Goal: Contribute content

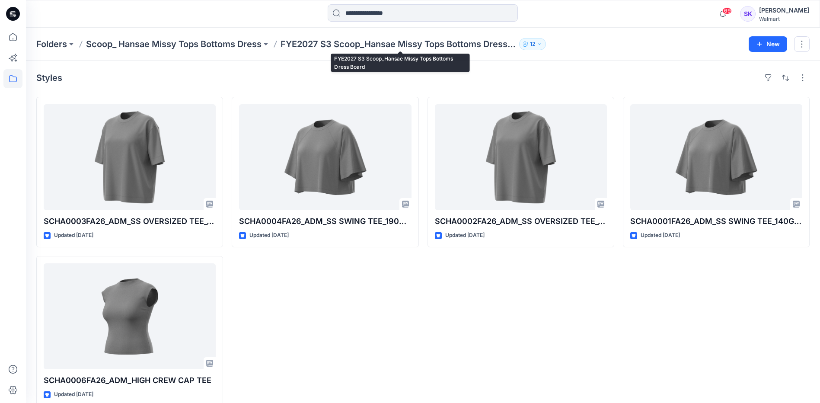
click at [393, 41] on p "FYE2027 S3 Scoop_Hansae Missy Tops Bottoms Dress Board" at bounding box center [398, 44] width 235 height 12
click at [396, 45] on p "FYE2027 S3 Scoop_Hansae Missy Tops Bottoms Dress Board" at bounding box center [398, 44] width 235 height 12
click at [362, 47] on p "FYE2027 S3 Scoop_Hansae Missy Tops Bottoms Dress Board" at bounding box center [398, 44] width 235 height 12
click at [209, 45] on p "Scoop_ Hansae Missy Tops Bottoms Dress" at bounding box center [174, 44] width 176 height 12
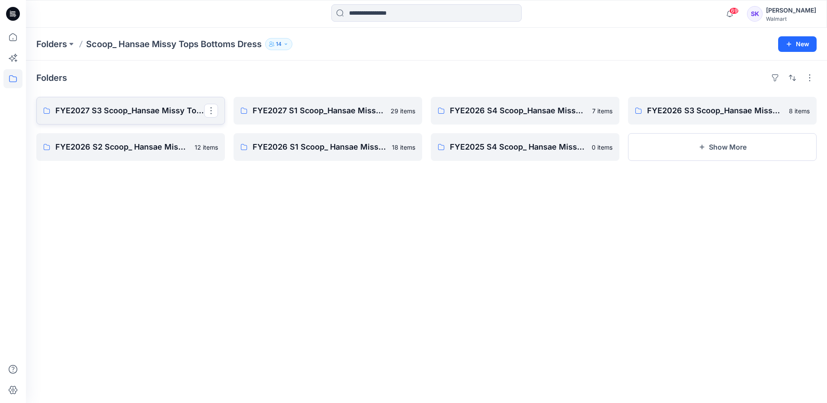
click at [130, 115] on p "FYE2027 S3 Scoop_Hansae Missy Tops Bottoms Dress Board" at bounding box center [129, 111] width 149 height 12
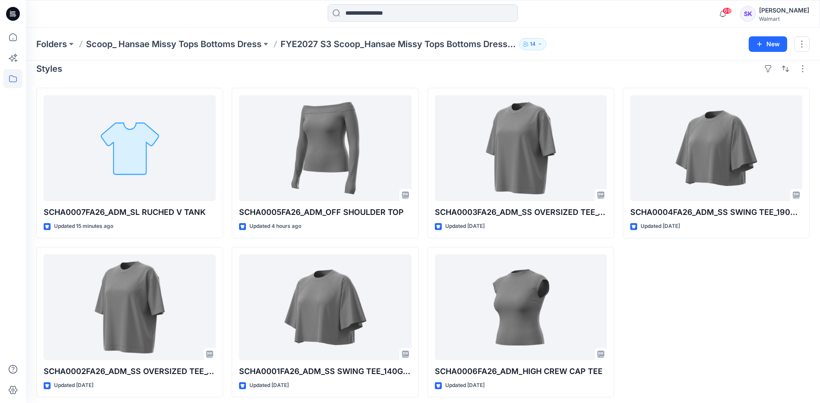
scroll to position [14, 0]
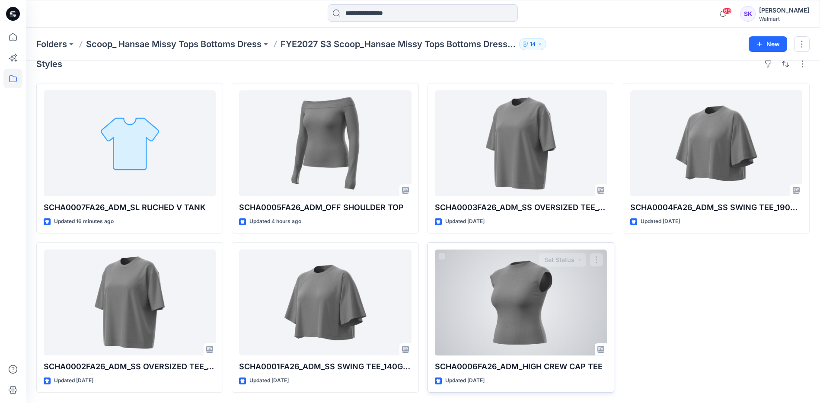
drag, startPoint x: 614, startPoint y: 296, endPoint x: 607, endPoint y: 302, distance: 9.8
click at [613, 296] on div "SCHA0006FA26_ADM_HIGH CREW CAP TEE Updated 11 days ago Set Status" at bounding box center [521, 317] width 187 height 151
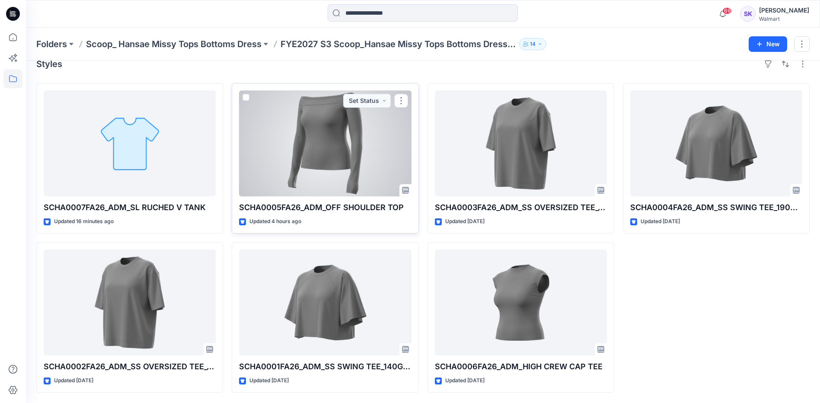
click at [331, 142] on div at bounding box center [325, 143] width 172 height 106
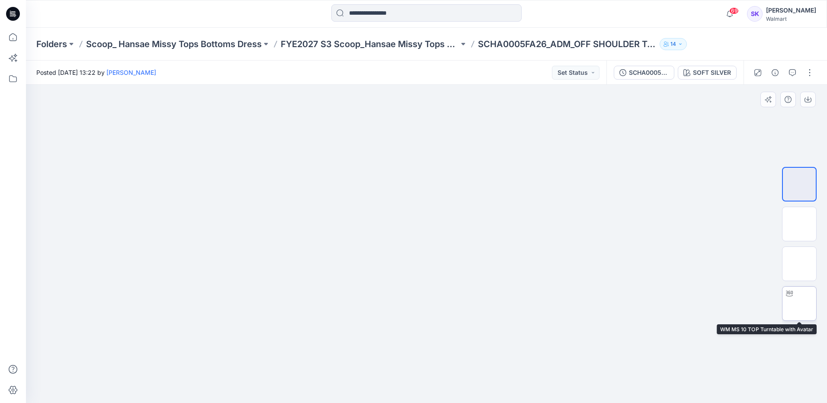
click at [799, 304] on img at bounding box center [799, 304] width 0 height 0
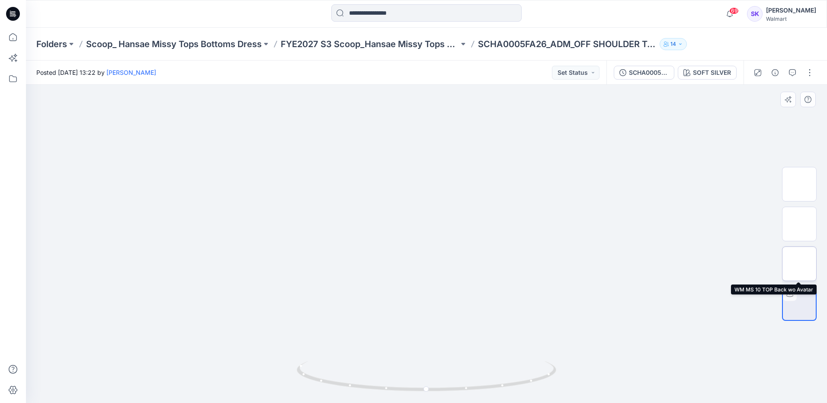
click at [799, 264] on img at bounding box center [799, 264] width 0 height 0
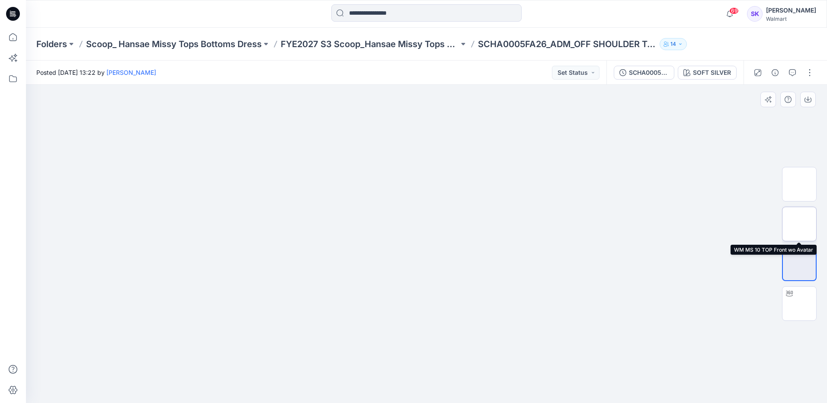
click at [799, 224] on img at bounding box center [799, 224] width 0 height 0
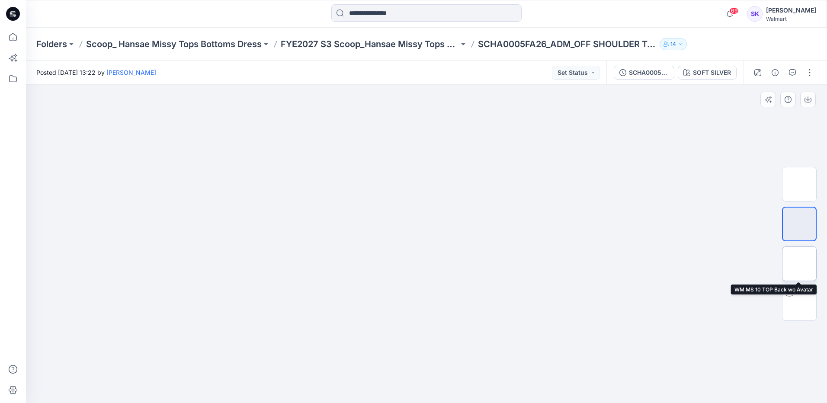
click at [799, 264] on img at bounding box center [799, 264] width 0 height 0
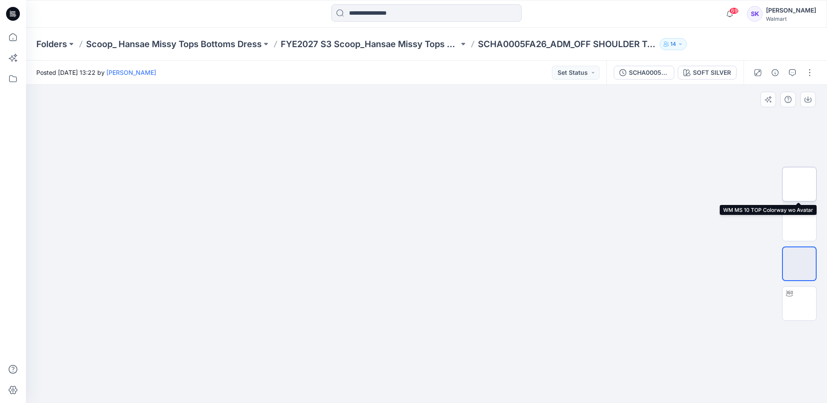
click at [799, 184] on img at bounding box center [799, 184] width 0 height 0
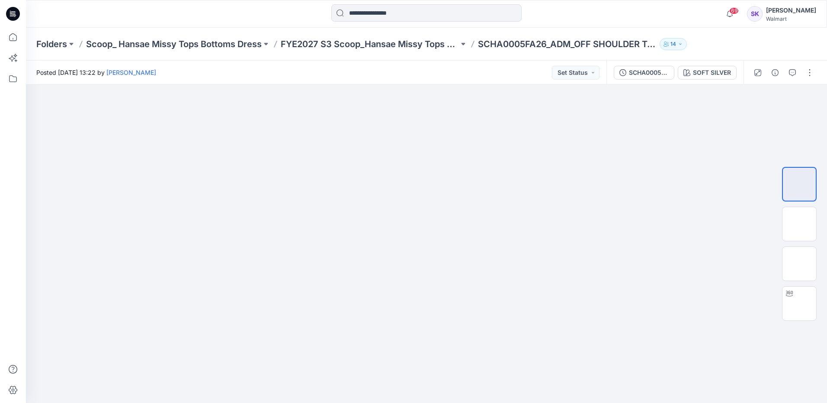
click at [298, 67] on div "Posted Monday, October 13, 2025 13:22 by Stephanie Kang Set Status" at bounding box center [316, 73] width 580 height 24
click at [793, 130] on div at bounding box center [426, 244] width 801 height 318
click at [792, 71] on icon "button" at bounding box center [792, 72] width 7 height 7
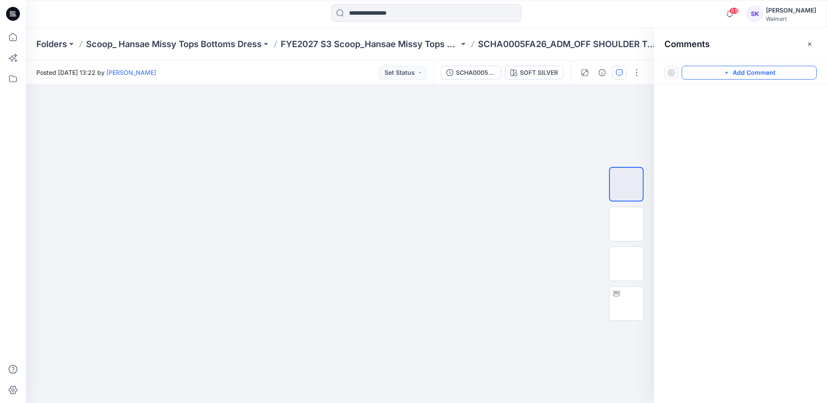
click at [751, 74] on button "Add Comment" at bounding box center [749, 73] width 135 height 14
click at [724, 70] on button "Click on the style to leave a comment" at bounding box center [749, 73] width 135 height 14
click at [641, 72] on button "button" at bounding box center [637, 73] width 14 height 14
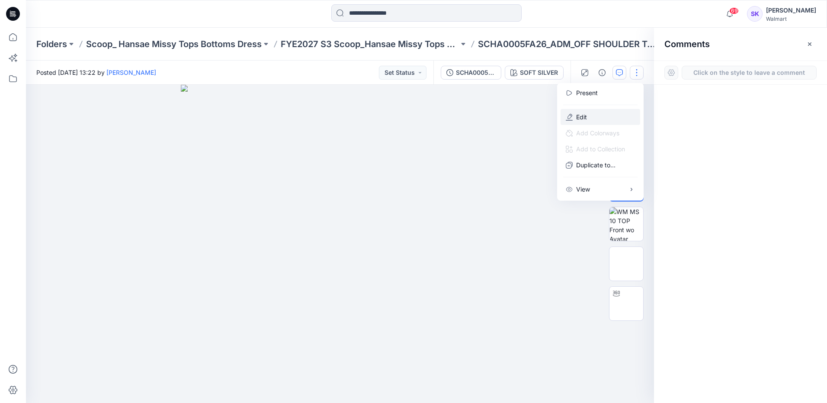
click at [596, 115] on button "Edit" at bounding box center [600, 117] width 80 height 16
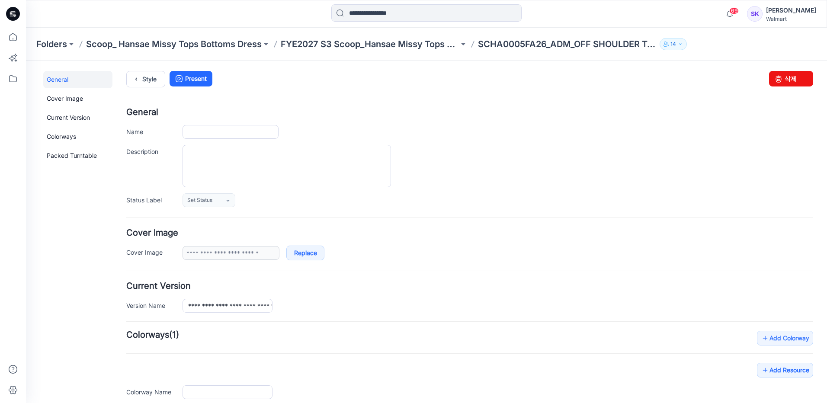
type input "**********"
click at [76, 97] on link "Cover Image" at bounding box center [77, 98] width 69 height 17
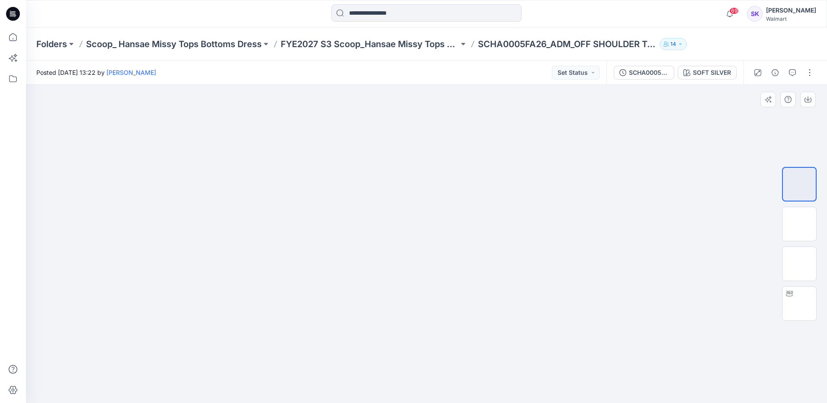
click at [793, 129] on div at bounding box center [426, 244] width 801 height 318
click at [793, 74] on icon "button" at bounding box center [792, 72] width 7 height 7
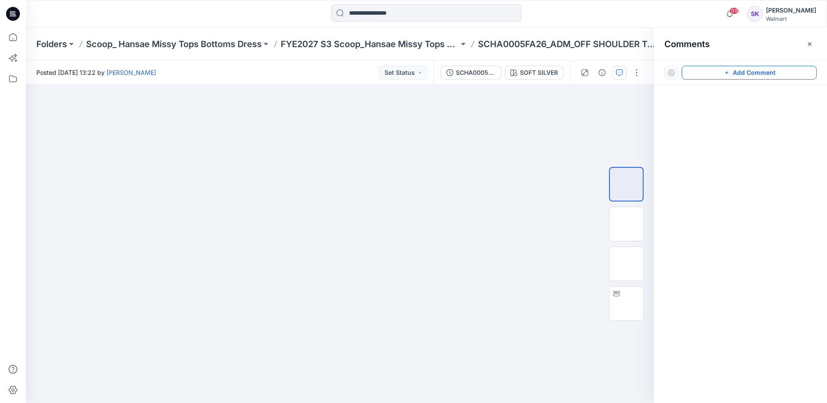
click at [738, 76] on button "Add Comment" at bounding box center [749, 73] width 135 height 14
click at [739, 72] on button "Click on the style to leave a comment" at bounding box center [749, 73] width 135 height 14
